Goal: Task Accomplishment & Management: Use online tool/utility

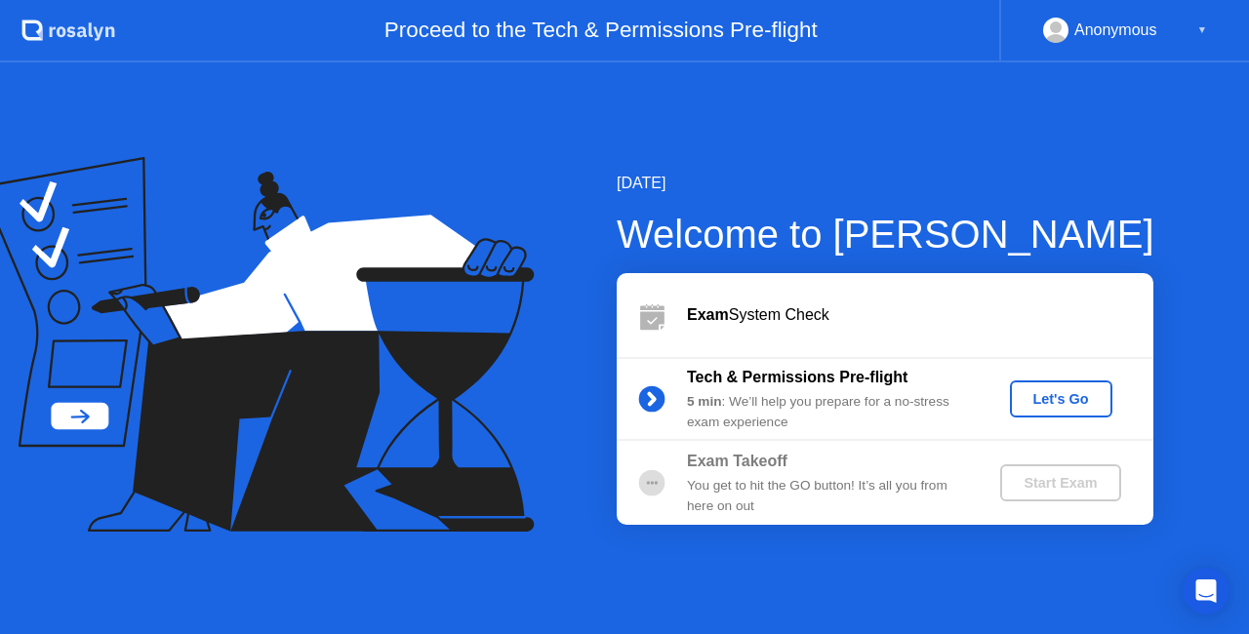
click at [1066, 407] on div "Let's Go" at bounding box center [1061, 399] width 87 height 16
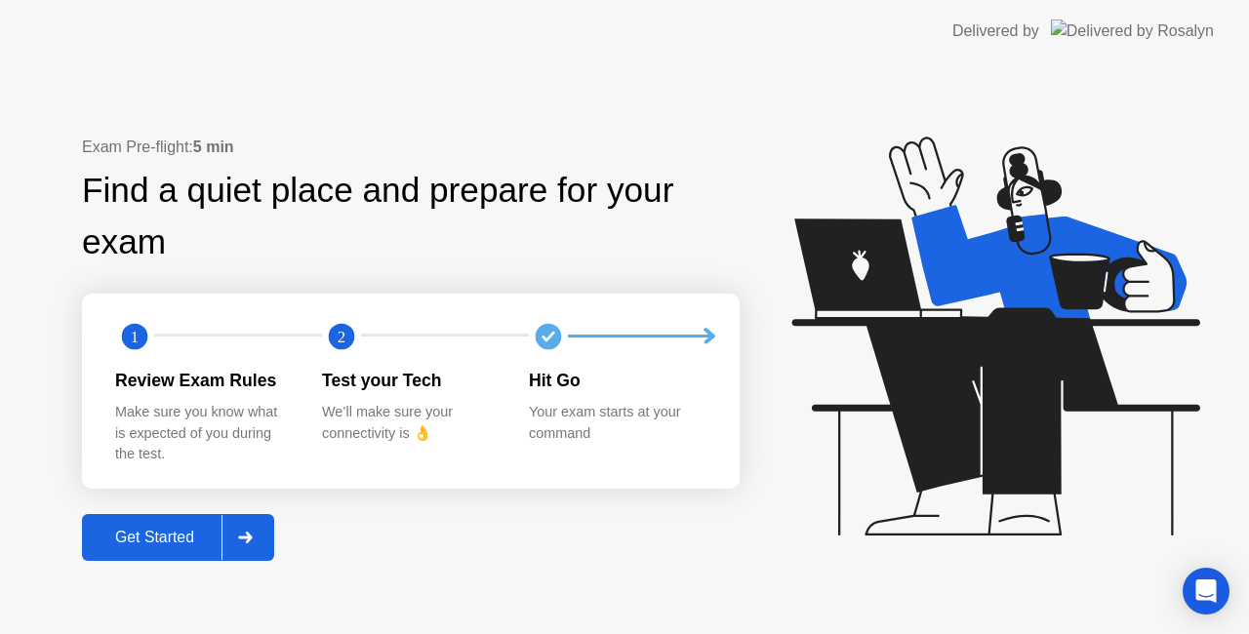
click at [261, 540] on div at bounding box center [244, 537] width 47 height 45
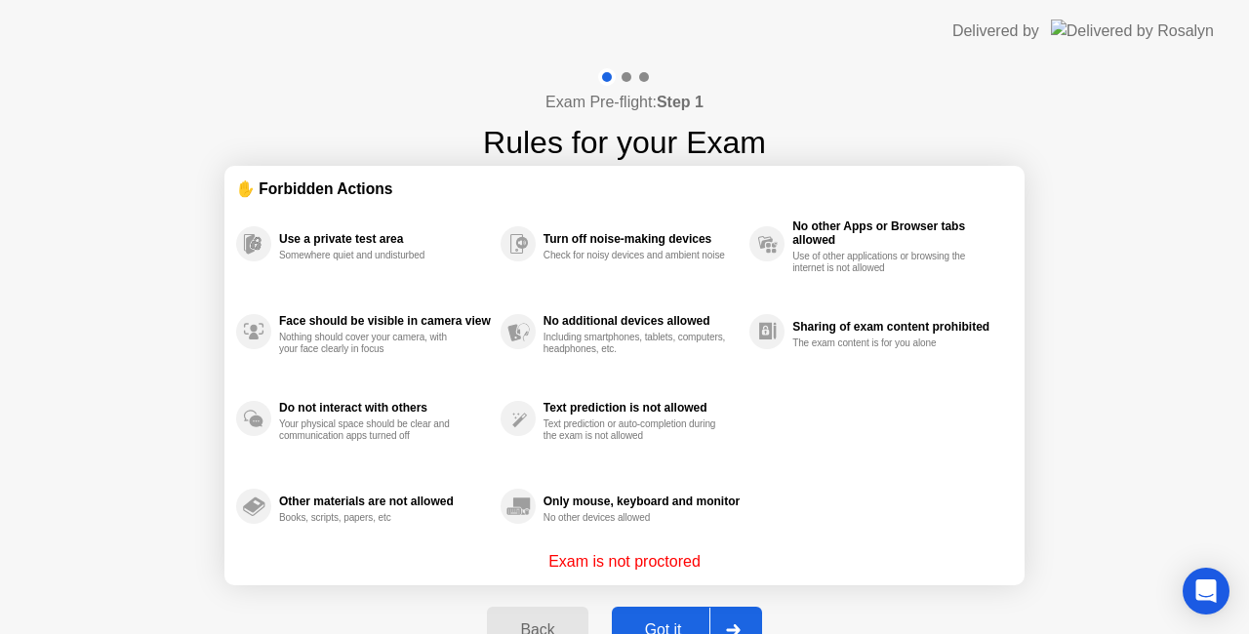
click at [1096, 274] on div "Exam Pre-flight: Step 1 Rules for your Exam ✋ Forbidden Actions Use a private t…" at bounding box center [624, 371] width 1249 height 619
click at [744, 615] on div at bounding box center [732, 630] width 47 height 45
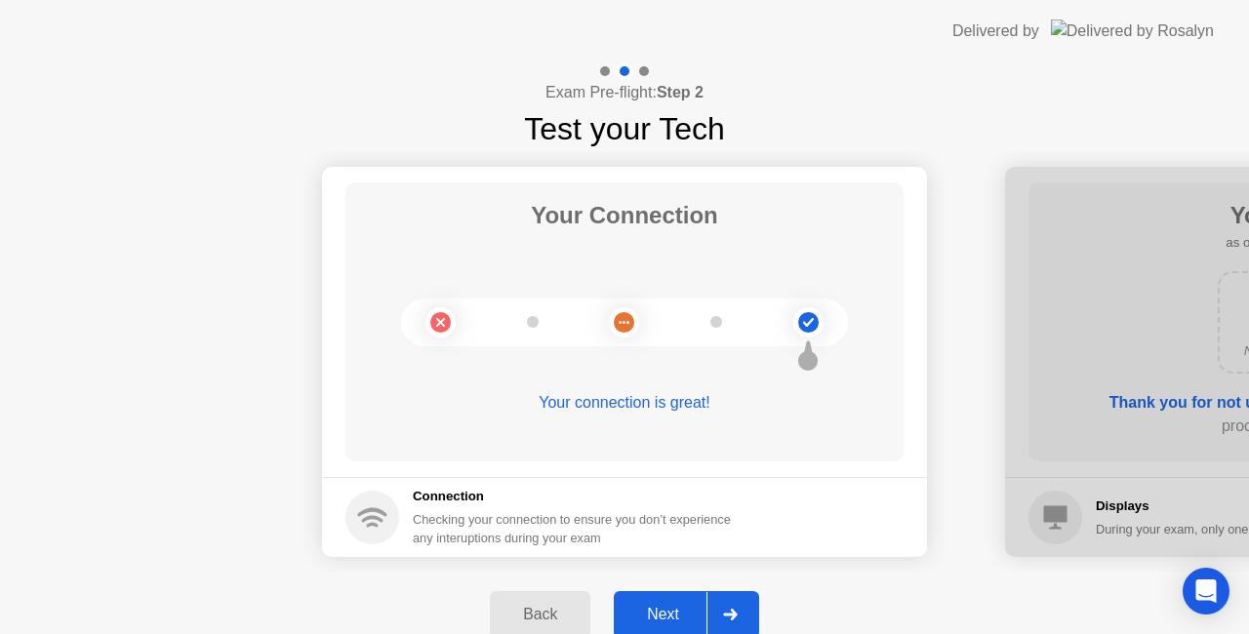
click at [737, 611] on icon at bounding box center [730, 615] width 15 height 12
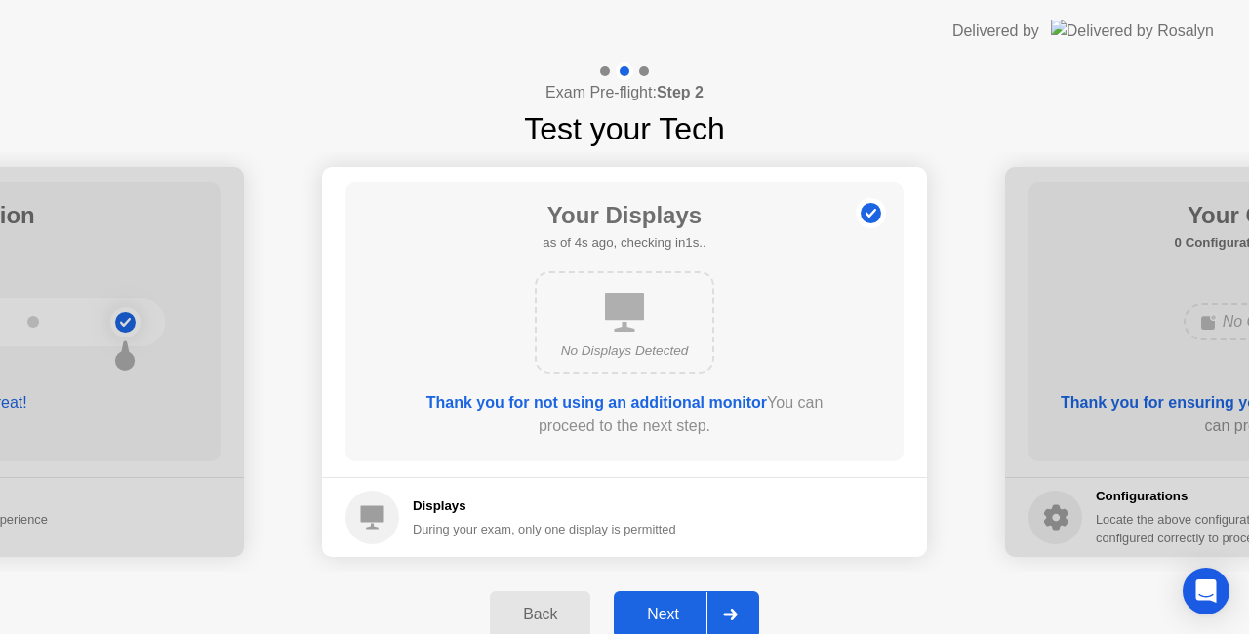
click at [734, 605] on div at bounding box center [729, 614] width 47 height 45
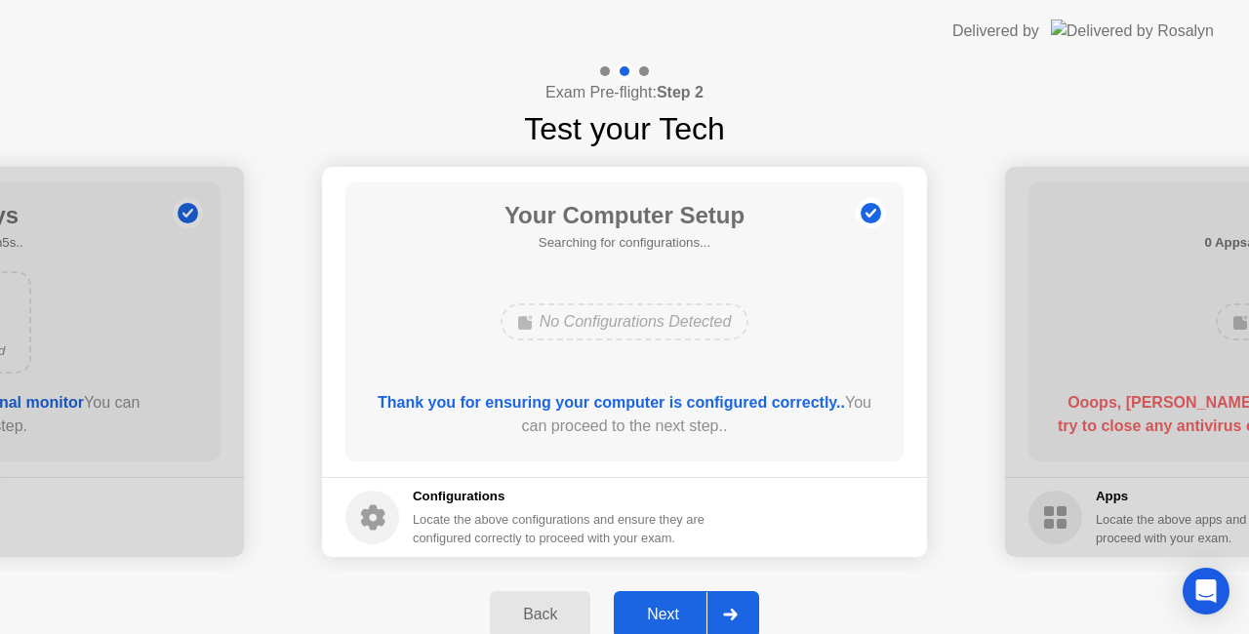
click at [734, 613] on icon at bounding box center [730, 615] width 14 height 12
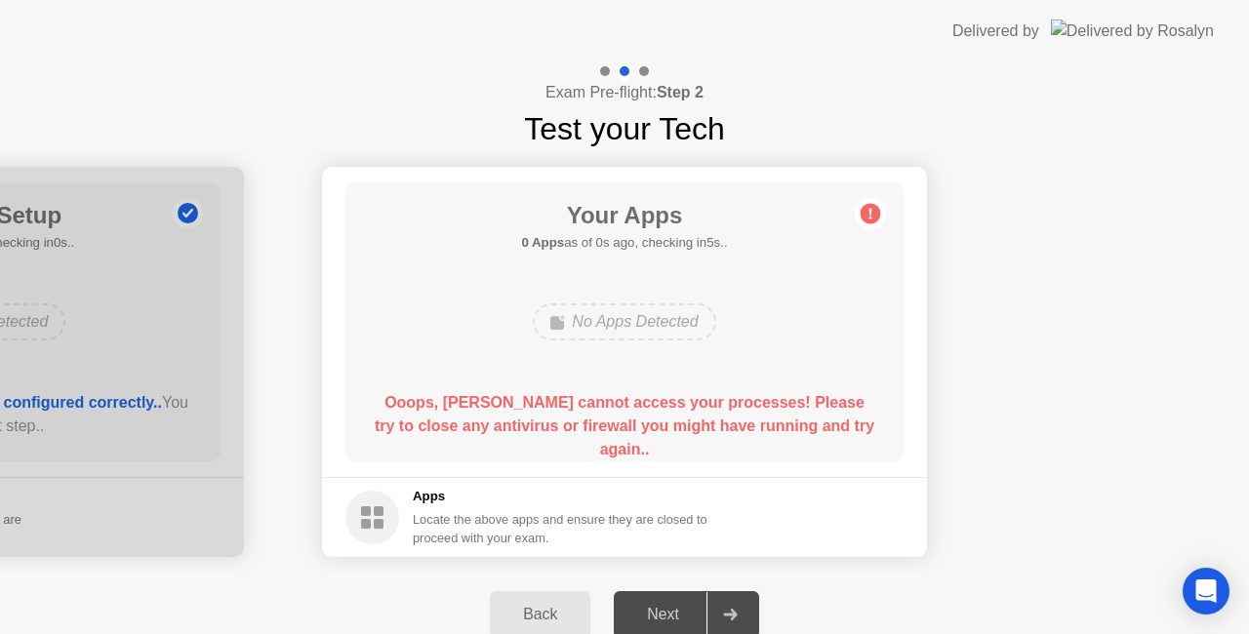
click at [431, 494] on h5 "Apps" at bounding box center [561, 497] width 296 height 20
click at [611, 320] on div "No Apps Detected" at bounding box center [624, 321] width 182 height 37
click at [876, 209] on circle at bounding box center [871, 214] width 20 height 20
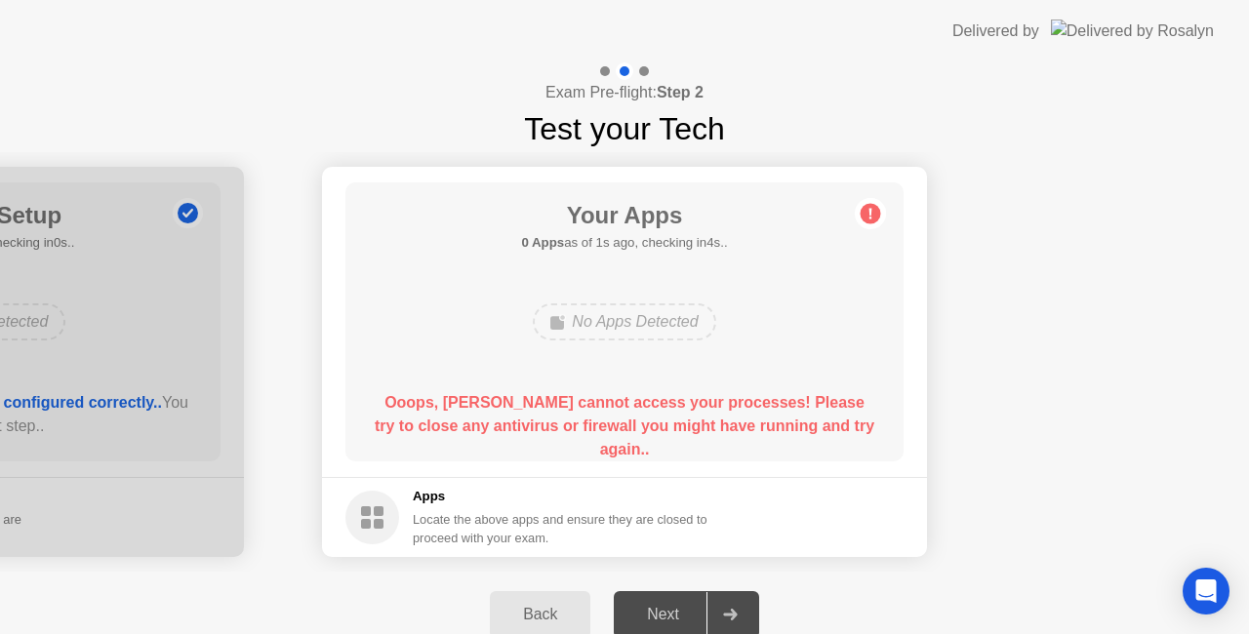
click at [527, 606] on div "Back" at bounding box center [540, 615] width 89 height 18
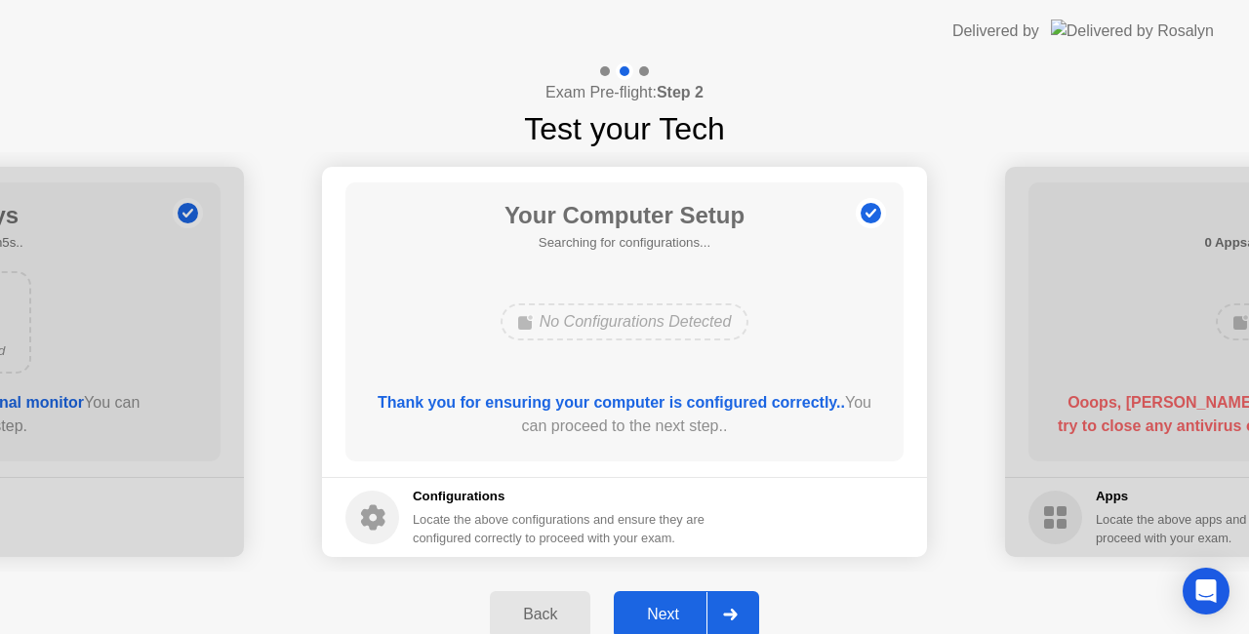
click at [681, 607] on div "Next" at bounding box center [663, 615] width 87 height 18
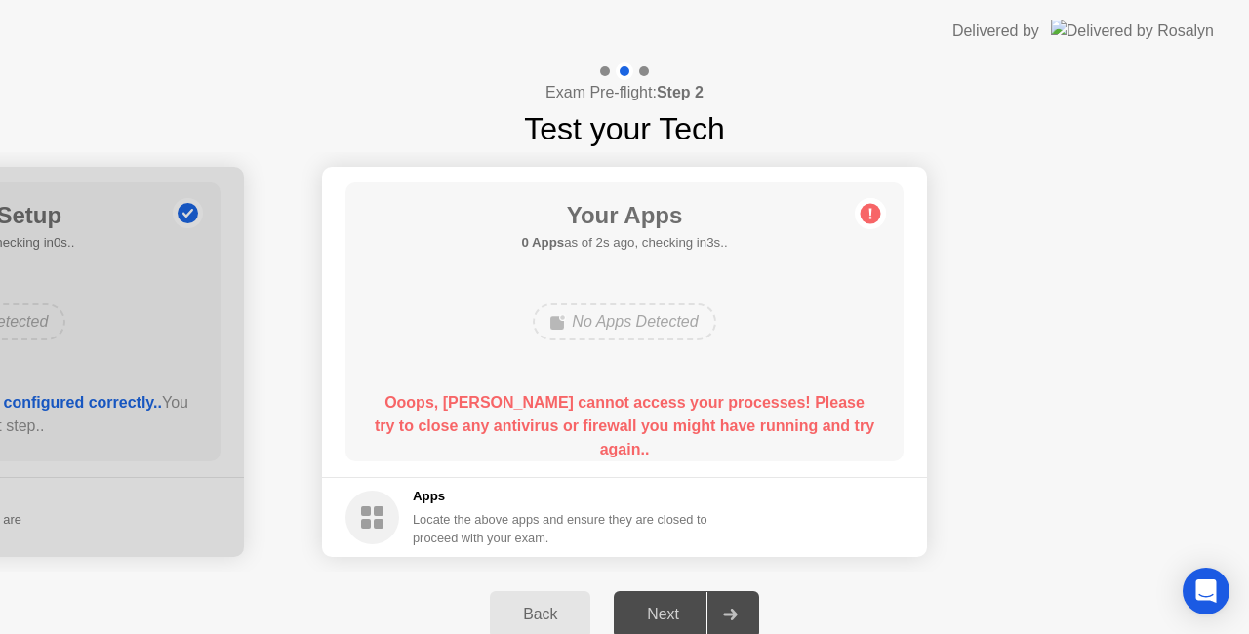
click at [675, 613] on div "Next" at bounding box center [663, 615] width 87 height 18
click at [763, 467] on main "Your Apps 0 Apps as of 2s ago, checking in3s.. No Apps Detected Ooops, [PERSON_…" at bounding box center [624, 322] width 605 height 310
